Goal: Information Seeking & Learning: Find specific page/section

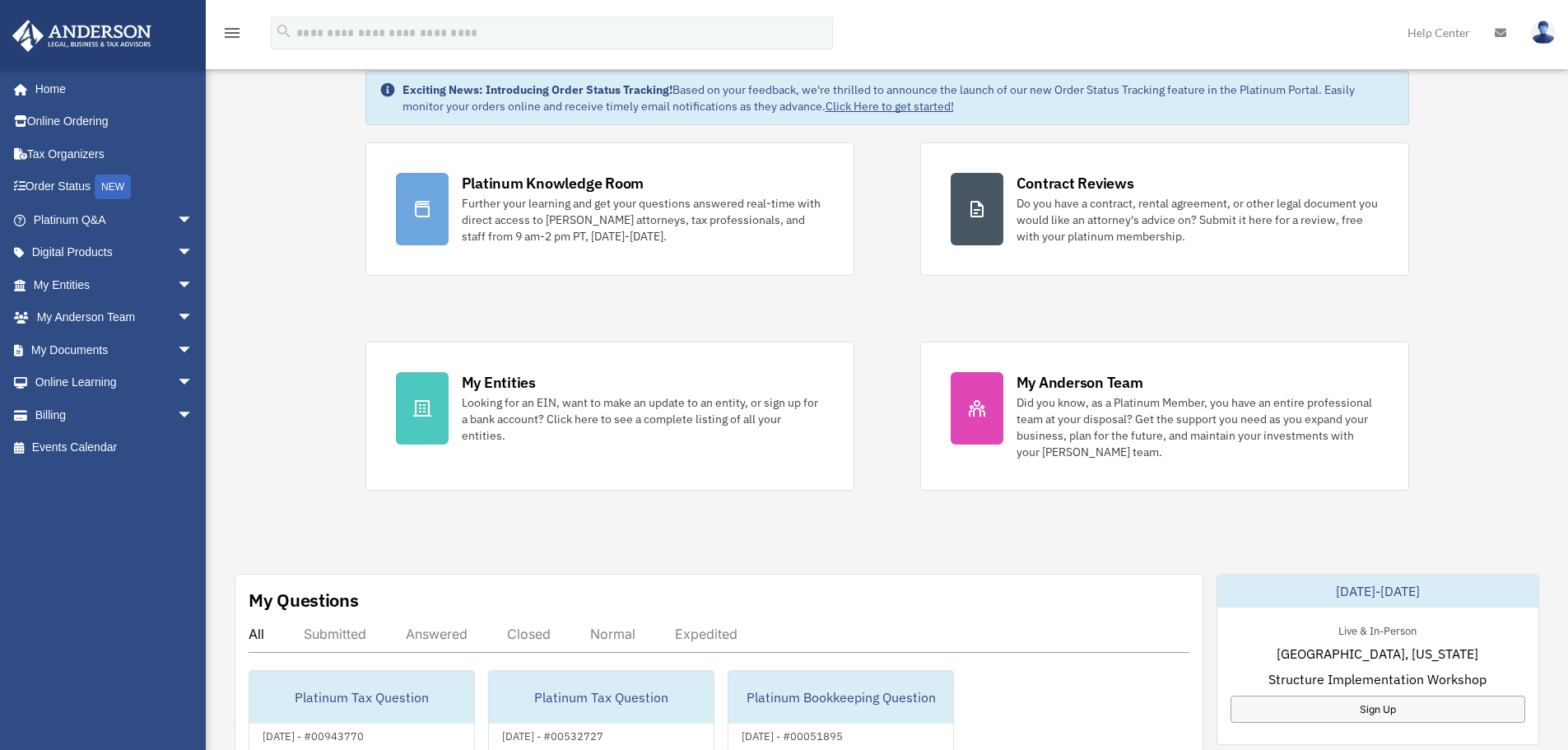
scroll to position [83, 0]
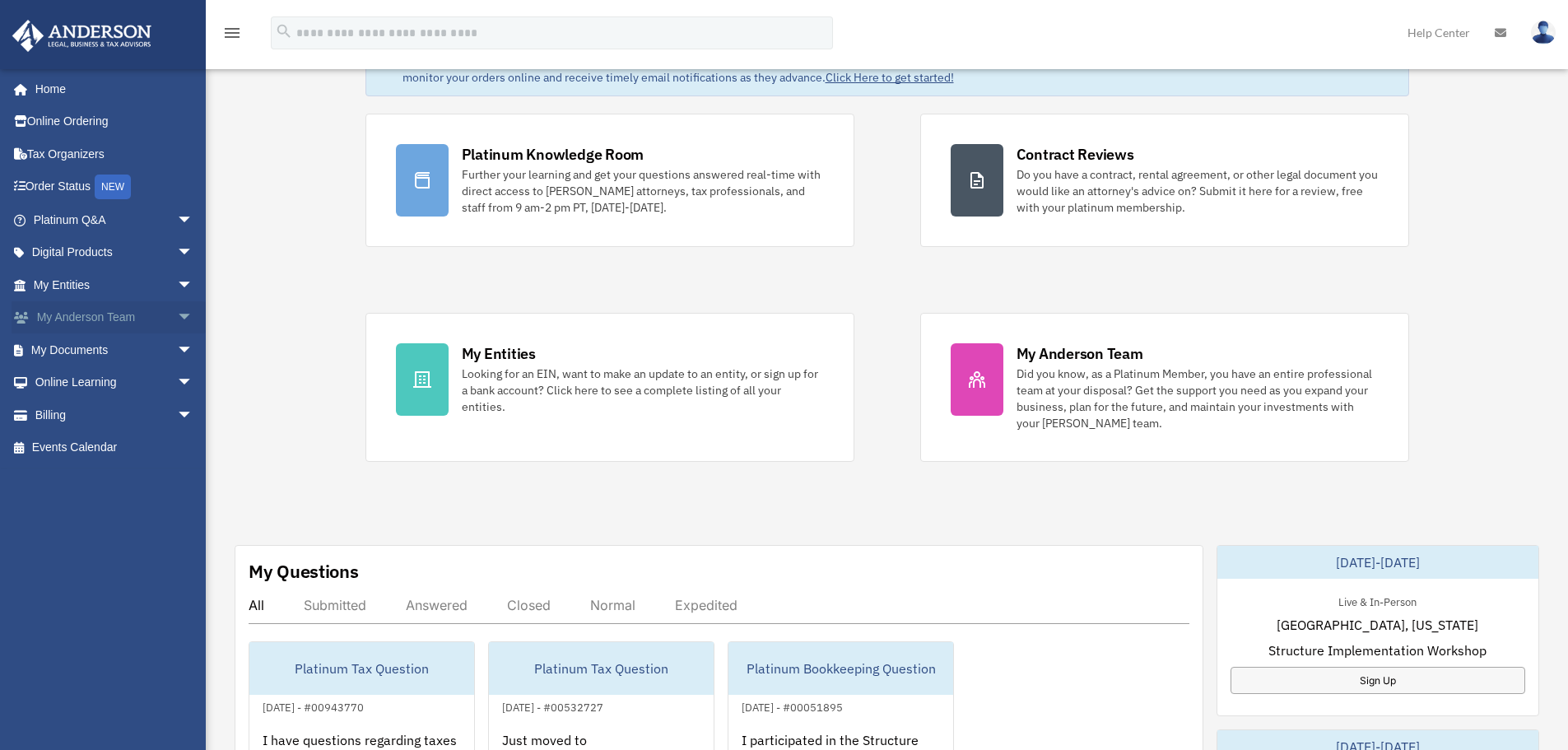
click at [89, 318] on link "My Anderson Team arrow_drop_down" at bounding box center [115, 318] width 207 height 33
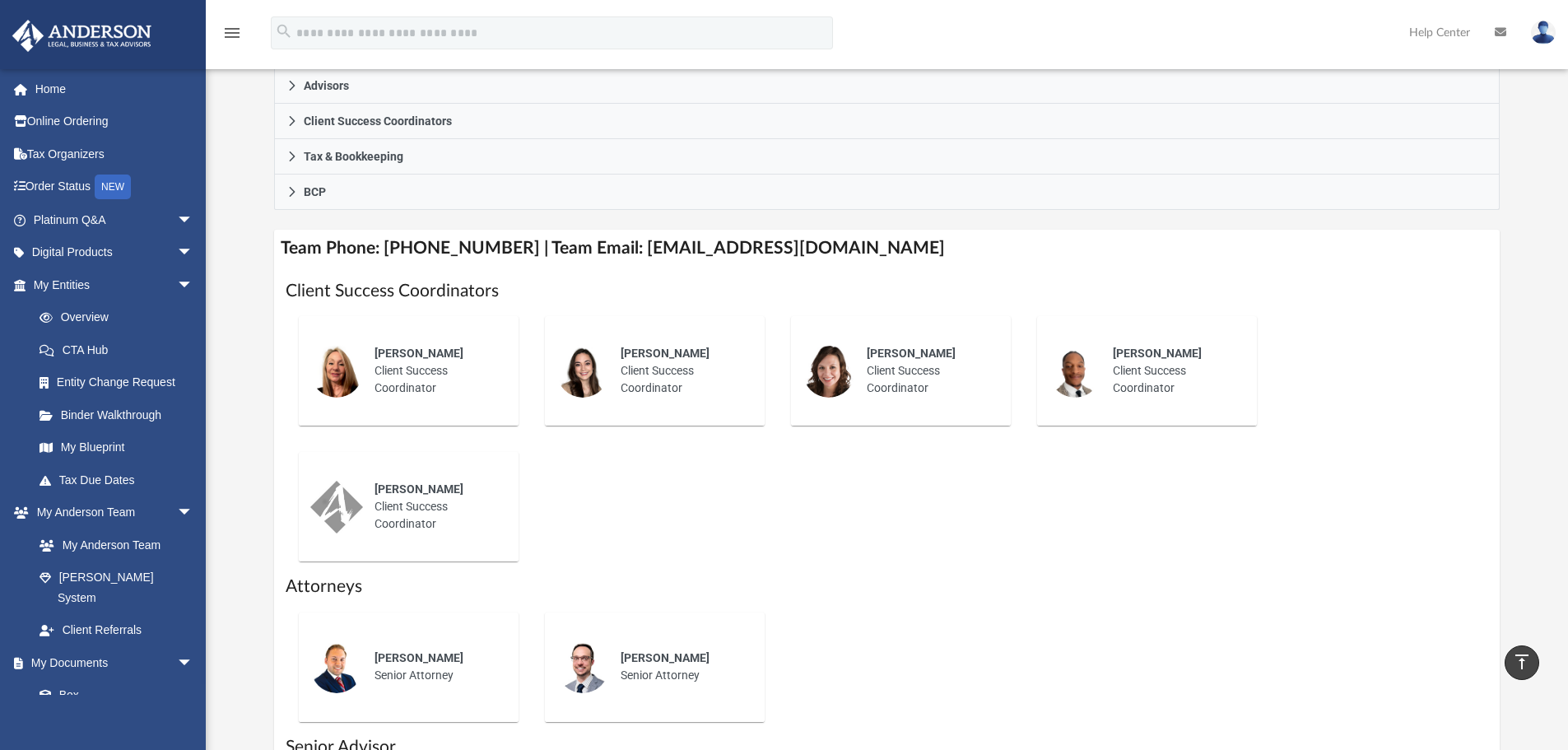
scroll to position [412, 0]
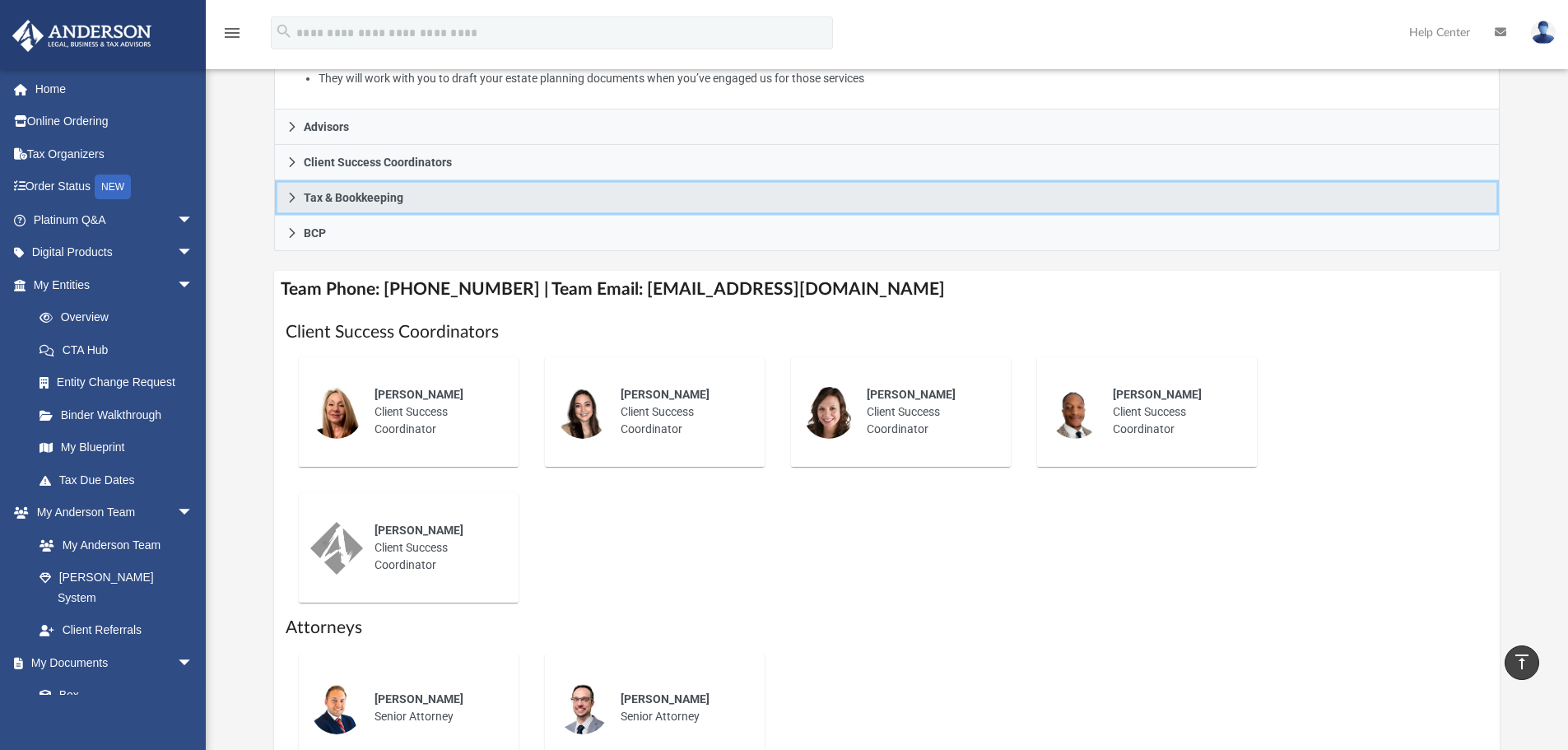
click at [364, 188] on link "Tax & Bookkeeping" at bounding box center [887, 197] width 1226 height 35
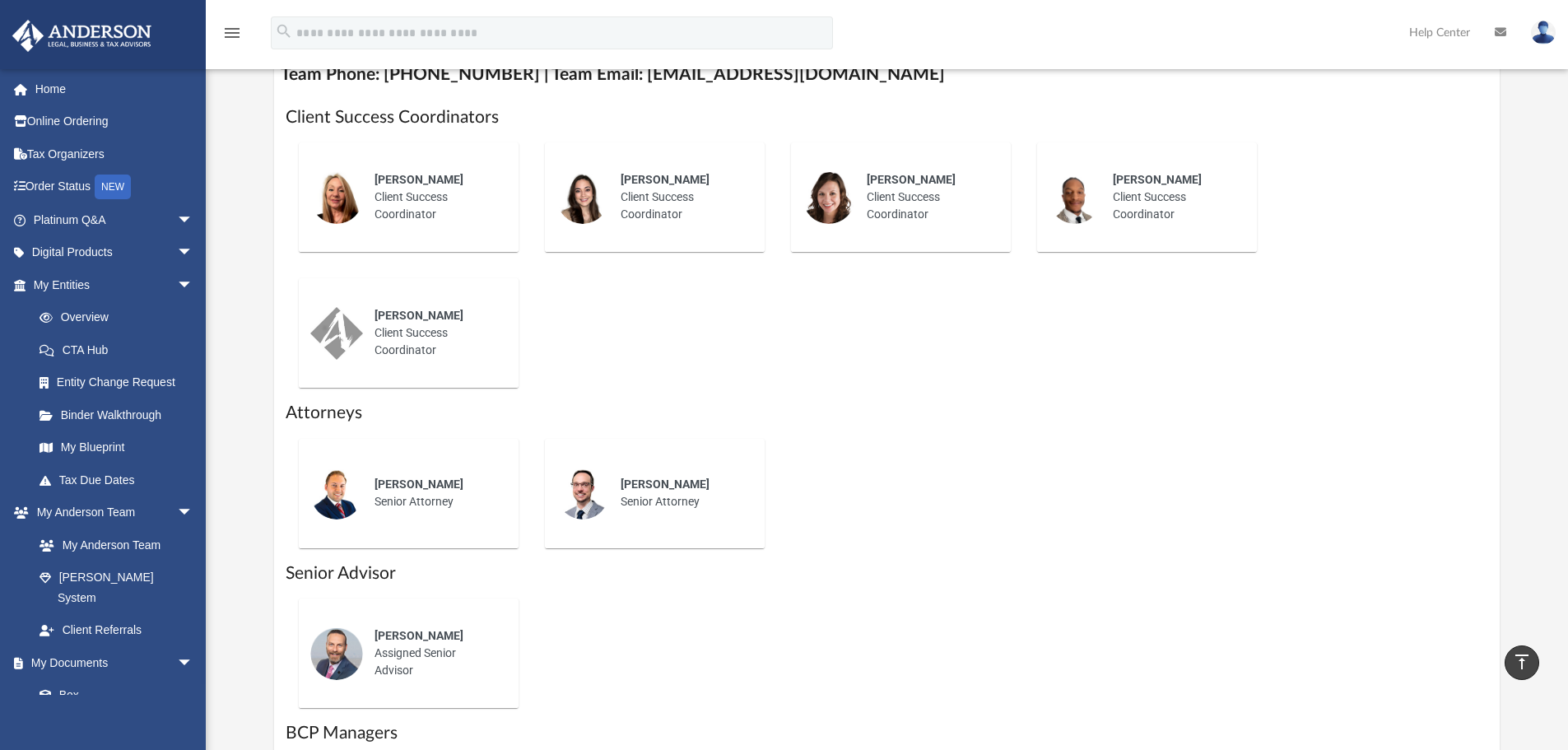
scroll to position [329, 0]
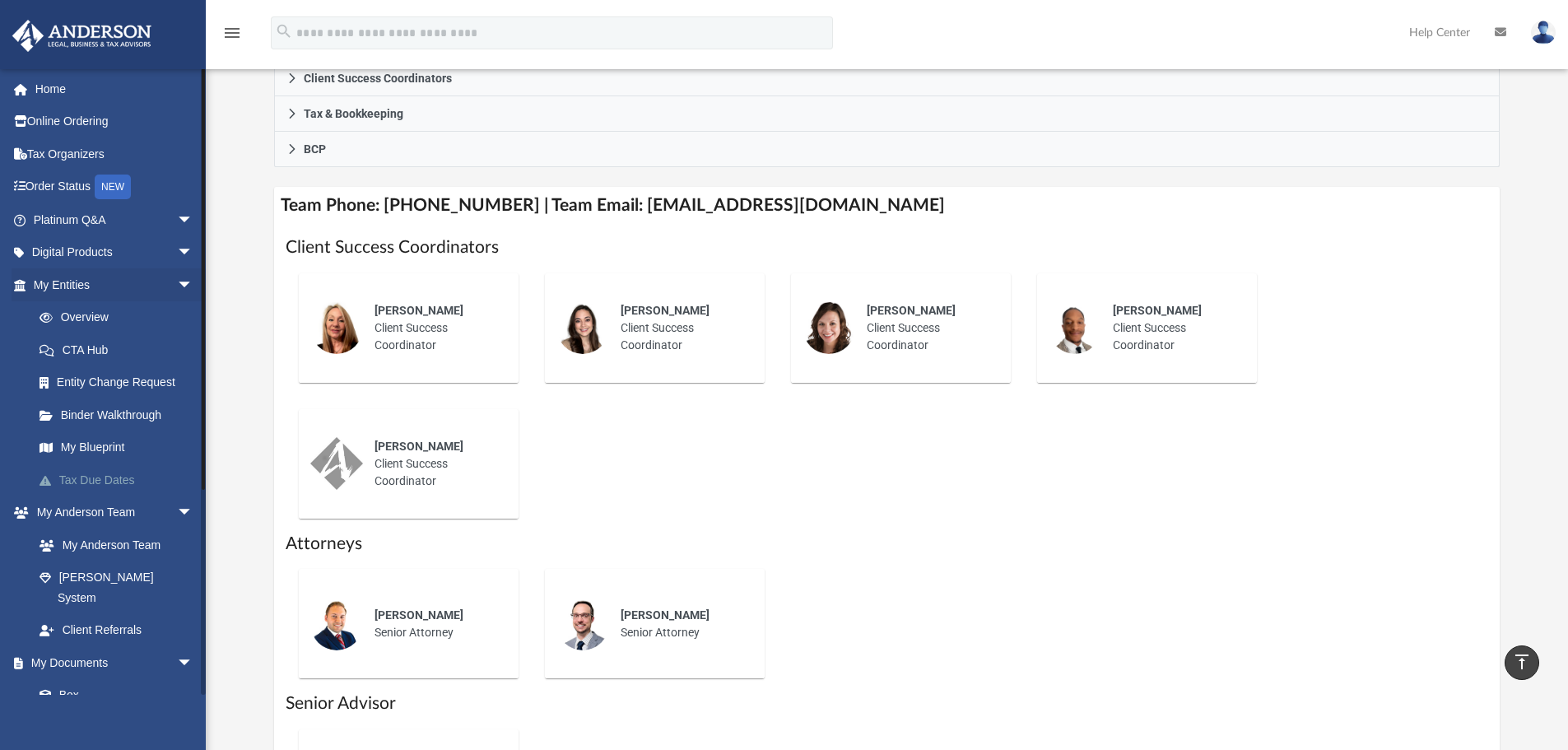
click at [94, 480] on link "Tax Due Dates" at bounding box center [121, 480] width 195 height 33
